Goal: Information Seeking & Learning: Learn about a topic

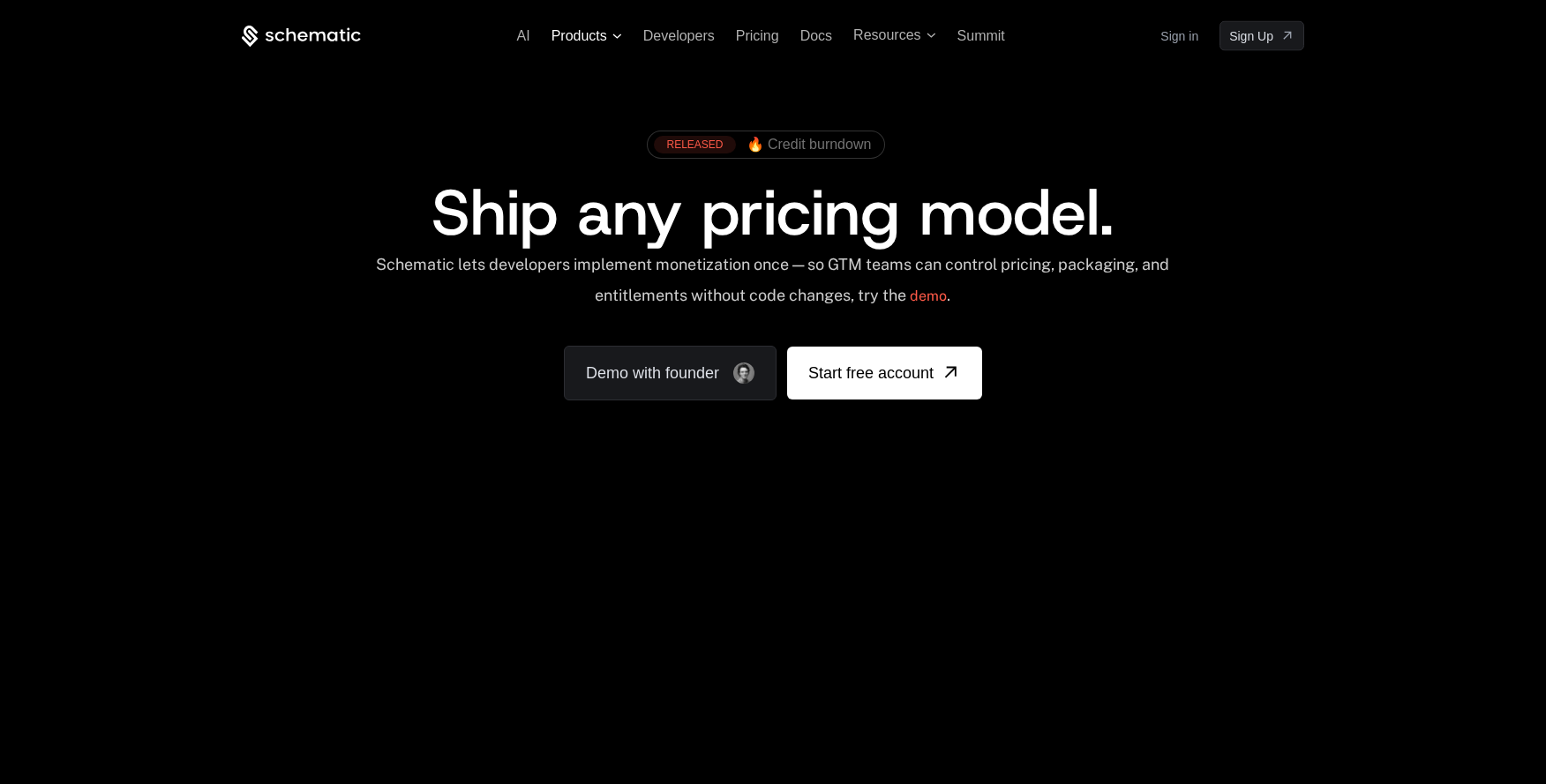
click at [600, 33] on span "Products" at bounding box center [579, 36] width 56 height 16
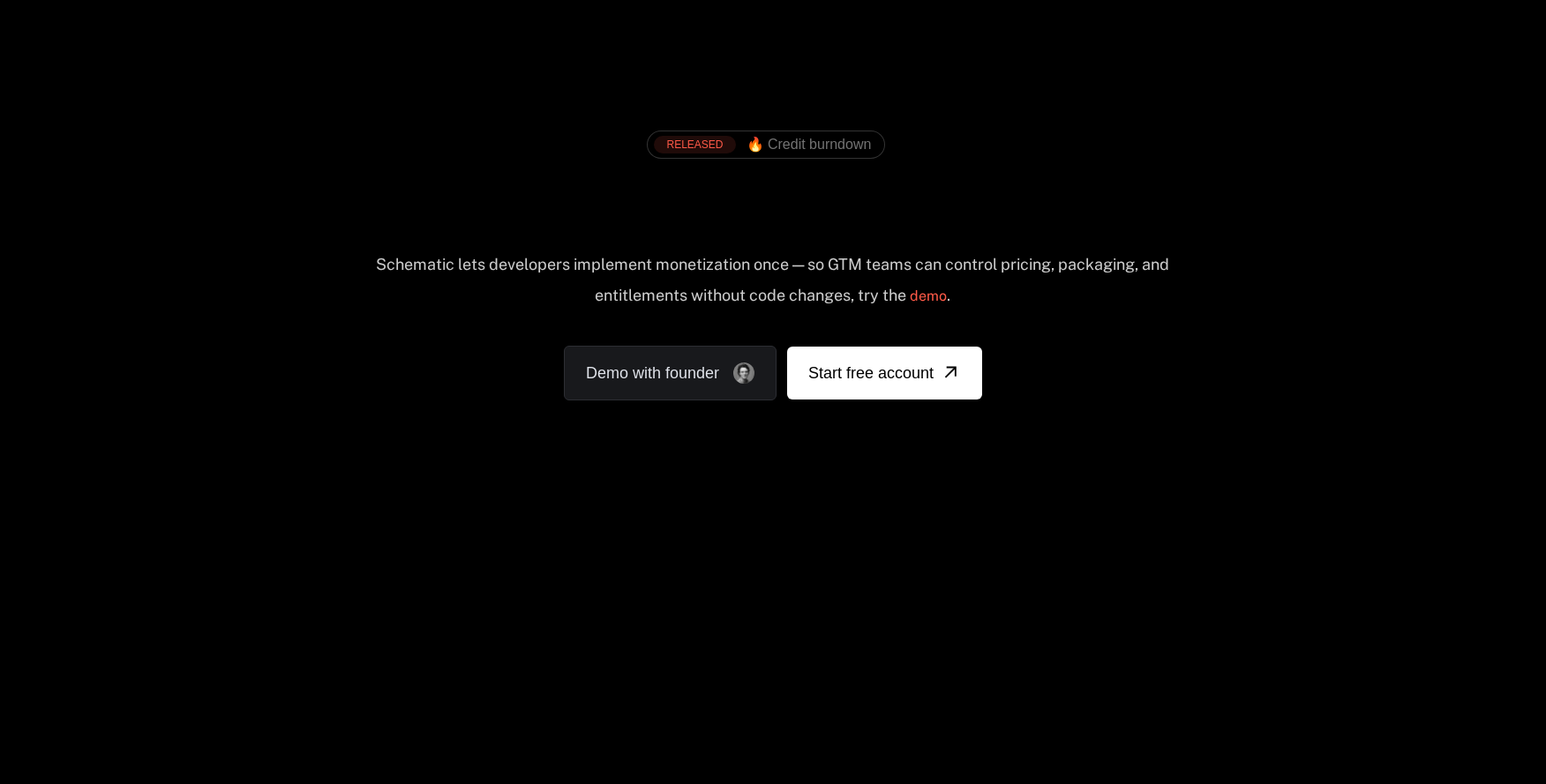
click at [616, 37] on icon at bounding box center [617, 37] width 10 height 5
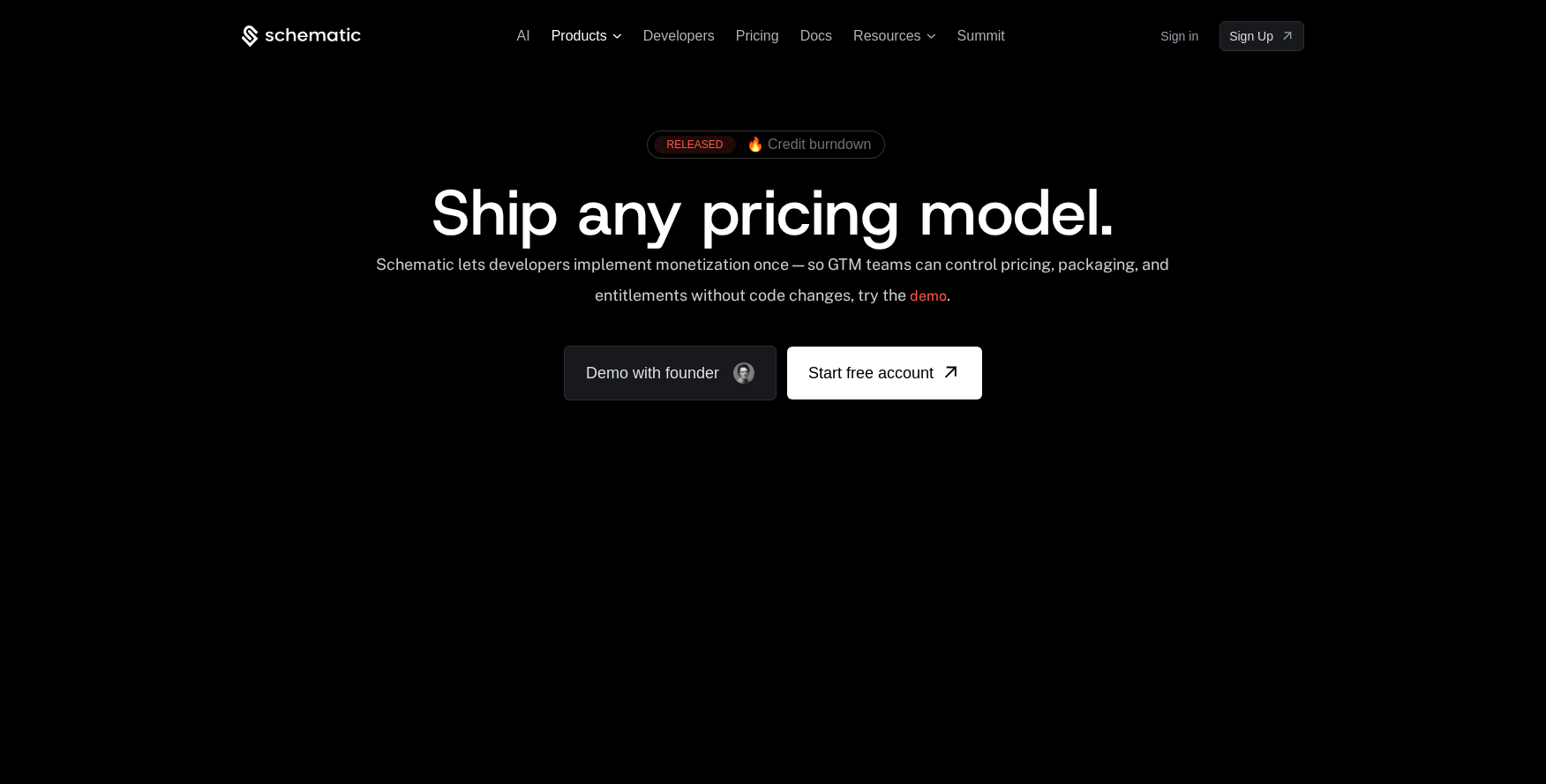
click at [616, 37] on icon at bounding box center [617, 36] width 9 height 5
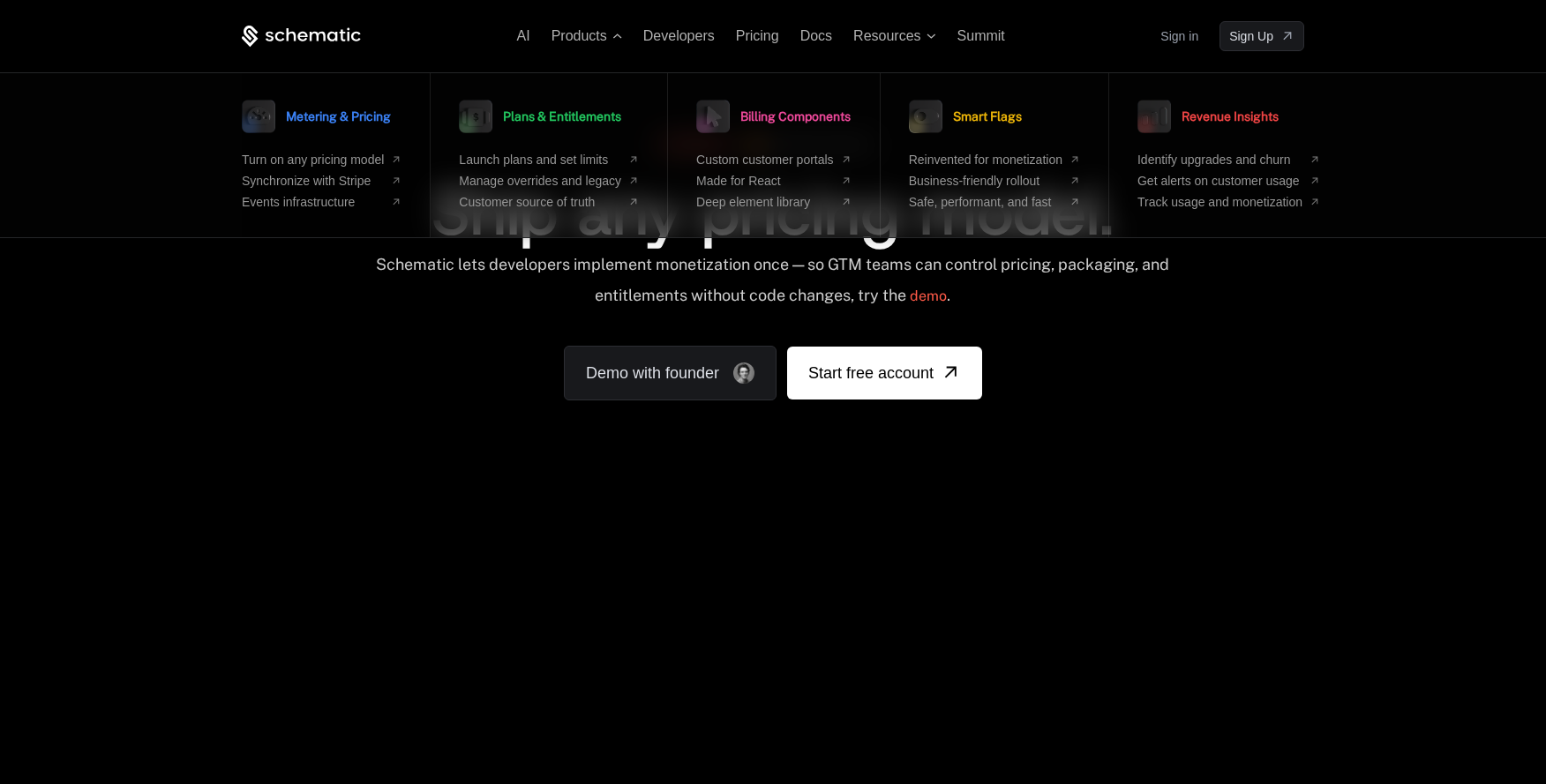
click at [344, 111] on span "Metering & Pricing" at bounding box center [338, 116] width 105 height 12
